Goal: Information Seeking & Learning: Check status

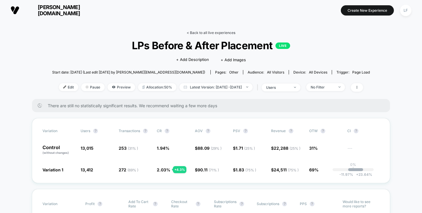
click at [206, 32] on link "< Back to all live experiences" at bounding box center [211, 32] width 49 height 4
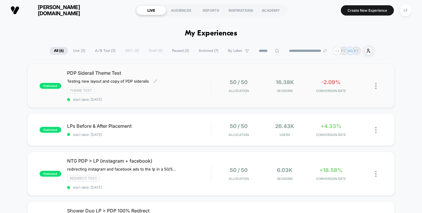
click at [186, 84] on div "PDP Siderail Theme Test Testing new layout and copy of PDP siderails Click to e…" at bounding box center [139, 86] width 144 height 32
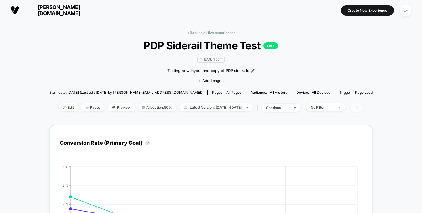
click at [363, 109] on span at bounding box center [357, 107] width 12 height 8
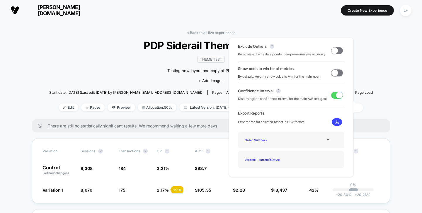
click at [331, 47] on span at bounding box center [337, 50] width 12 height 7
click at [337, 51] on span at bounding box center [337, 50] width 12 height 7
click at [336, 74] on span at bounding box center [337, 72] width 12 height 7
click at [335, 51] on span at bounding box center [334, 50] width 6 height 6
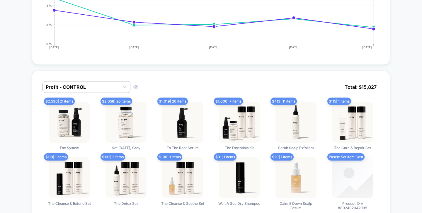
scroll to position [433, 0]
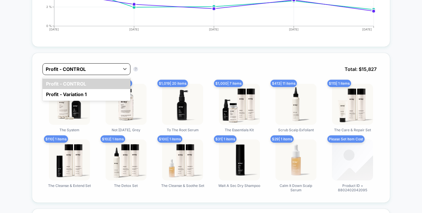
click at [96, 70] on div at bounding box center [81, 69] width 71 height 7
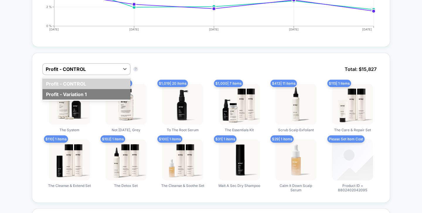
click at [96, 93] on div "Profit - Variation 1" at bounding box center [86, 94] width 88 height 11
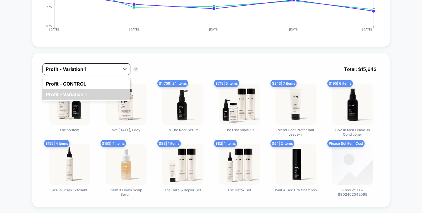
click at [95, 68] on div at bounding box center [81, 69] width 71 height 7
click at [95, 81] on div "Profit - CONTROL" at bounding box center [86, 84] width 88 height 11
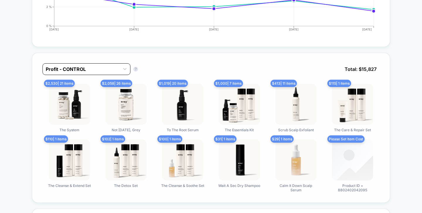
click at [99, 68] on div at bounding box center [81, 69] width 71 height 7
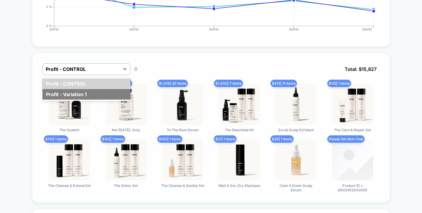
click at [99, 93] on div "Profit - Variation 1" at bounding box center [86, 94] width 88 height 11
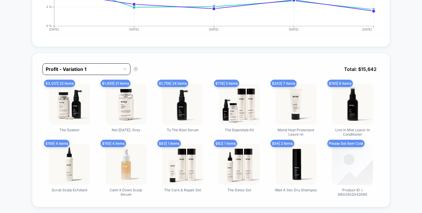
click at [99, 66] on div at bounding box center [81, 69] width 71 height 7
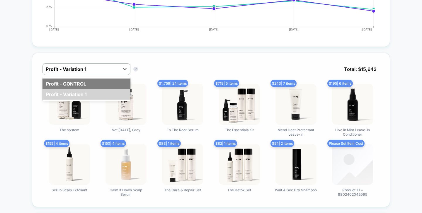
click at [96, 81] on div "Profit - CONTROL" at bounding box center [86, 84] width 88 height 11
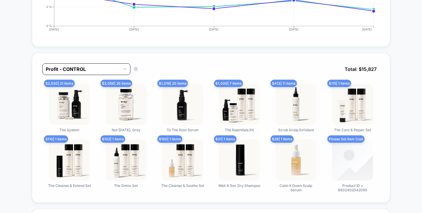
click at [97, 67] on div at bounding box center [81, 69] width 71 height 7
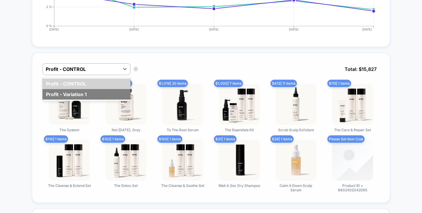
click at [95, 92] on div "Profit - Variation 1" at bounding box center [86, 94] width 88 height 11
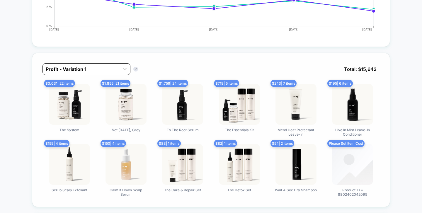
click at [93, 72] on div "Profit - Variation 1" at bounding box center [86, 69] width 88 height 12
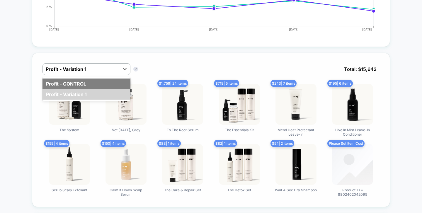
click at [93, 81] on div "Profit - CONTROL" at bounding box center [86, 84] width 88 height 11
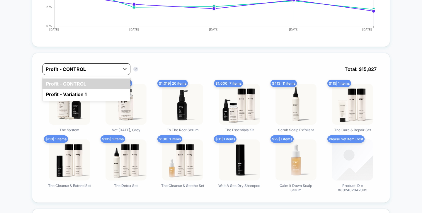
click at [91, 67] on div at bounding box center [81, 69] width 71 height 7
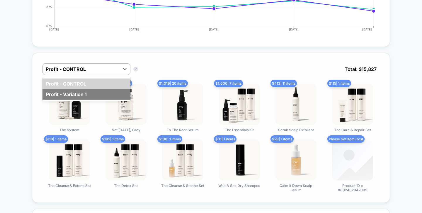
click at [92, 93] on div "Profit - Variation 1" at bounding box center [86, 94] width 88 height 11
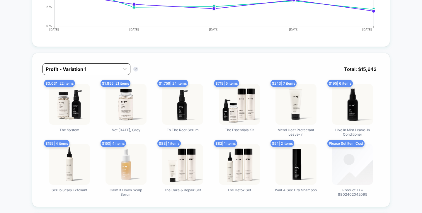
click at [96, 67] on div at bounding box center [81, 69] width 71 height 7
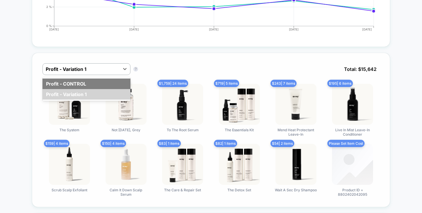
click at [96, 83] on div "Profit - CONTROL" at bounding box center [86, 84] width 88 height 11
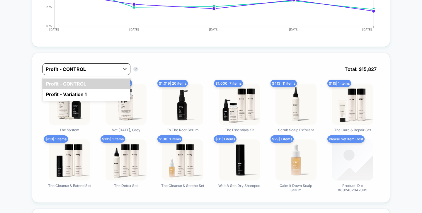
click at [96, 68] on div at bounding box center [81, 69] width 71 height 7
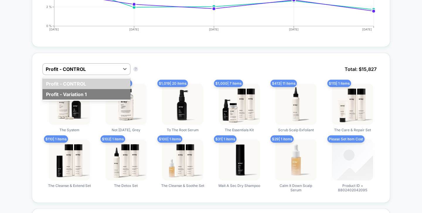
click at [96, 95] on div "Profit - Variation 1" at bounding box center [86, 94] width 88 height 11
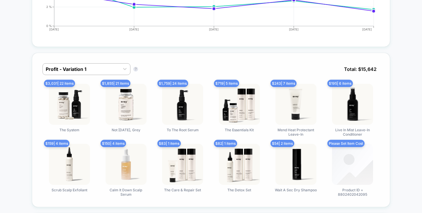
click at [364, 166] on img at bounding box center [352, 164] width 41 height 41
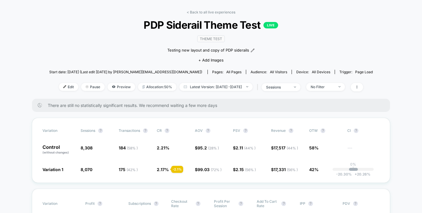
scroll to position [0, 0]
